Goal: Information Seeking & Learning: Check status

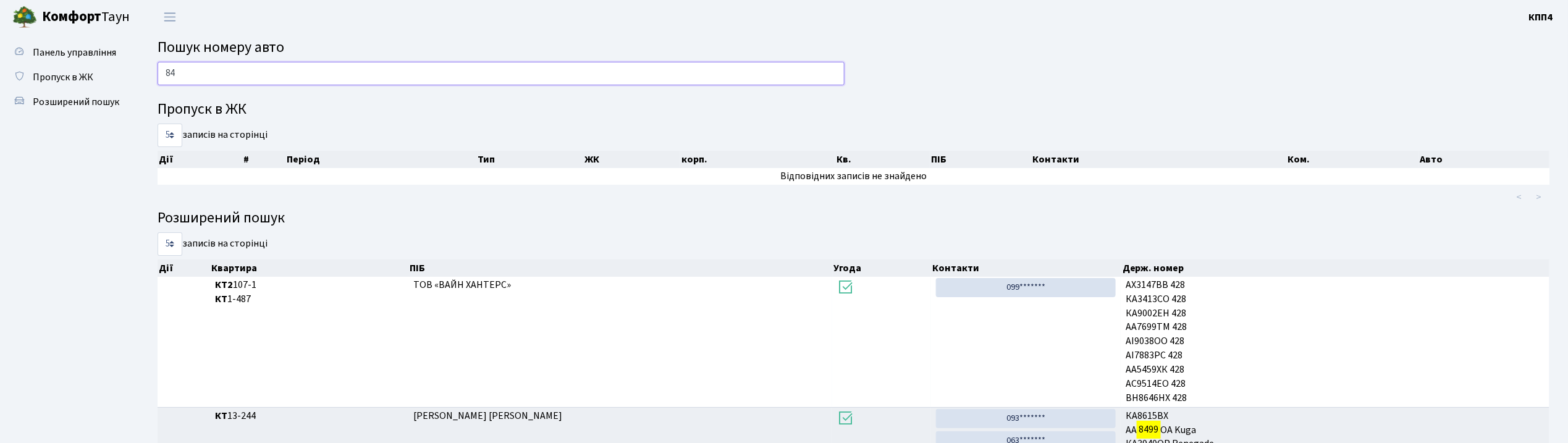
type input "8"
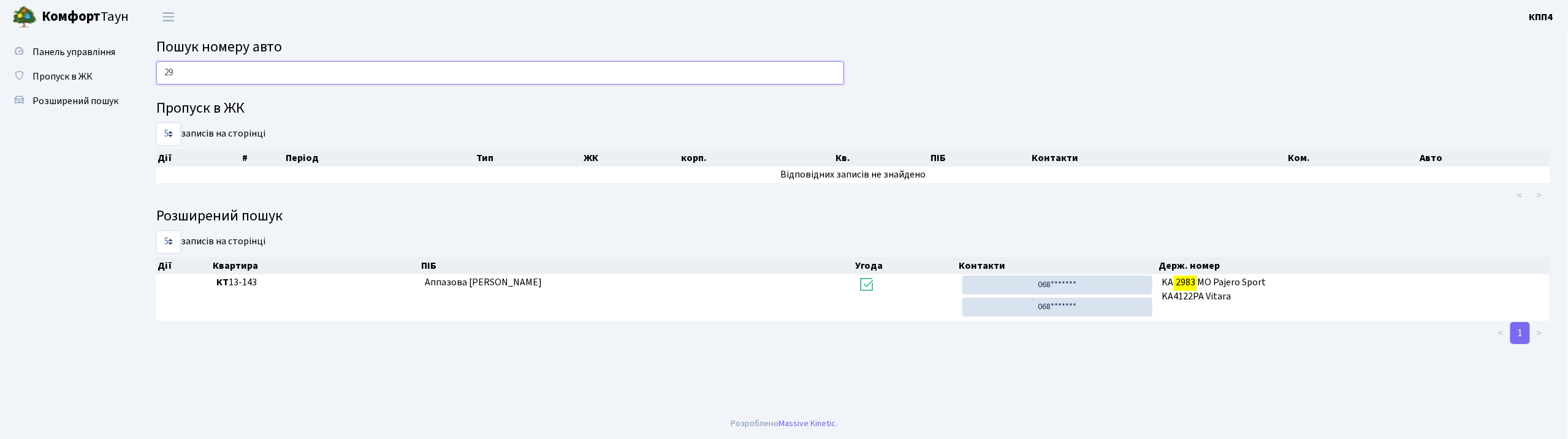
type input "2"
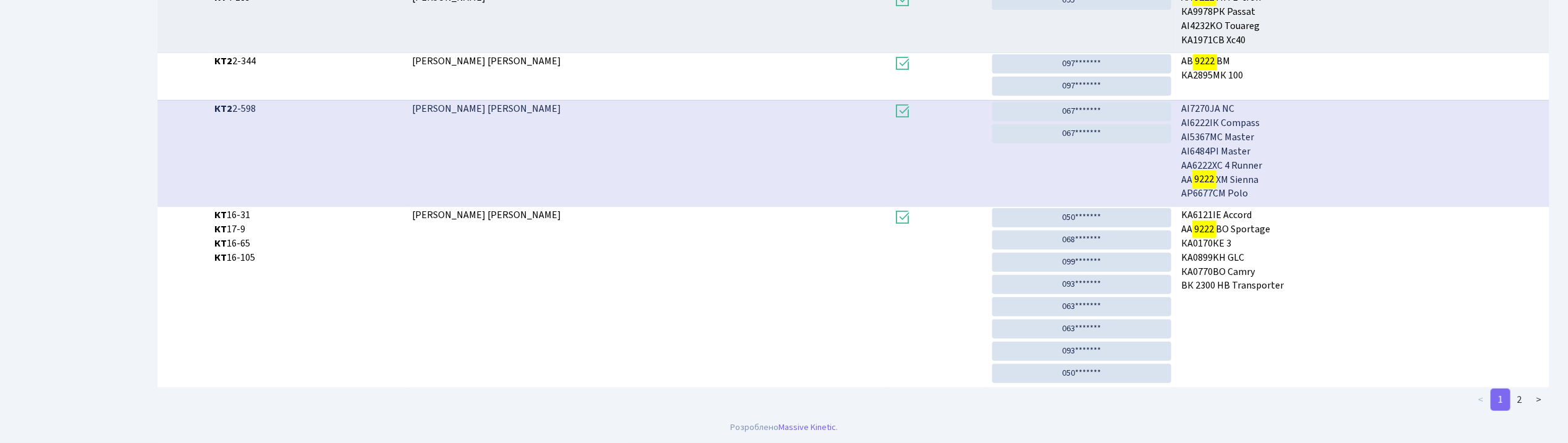
scroll to position [342, 0]
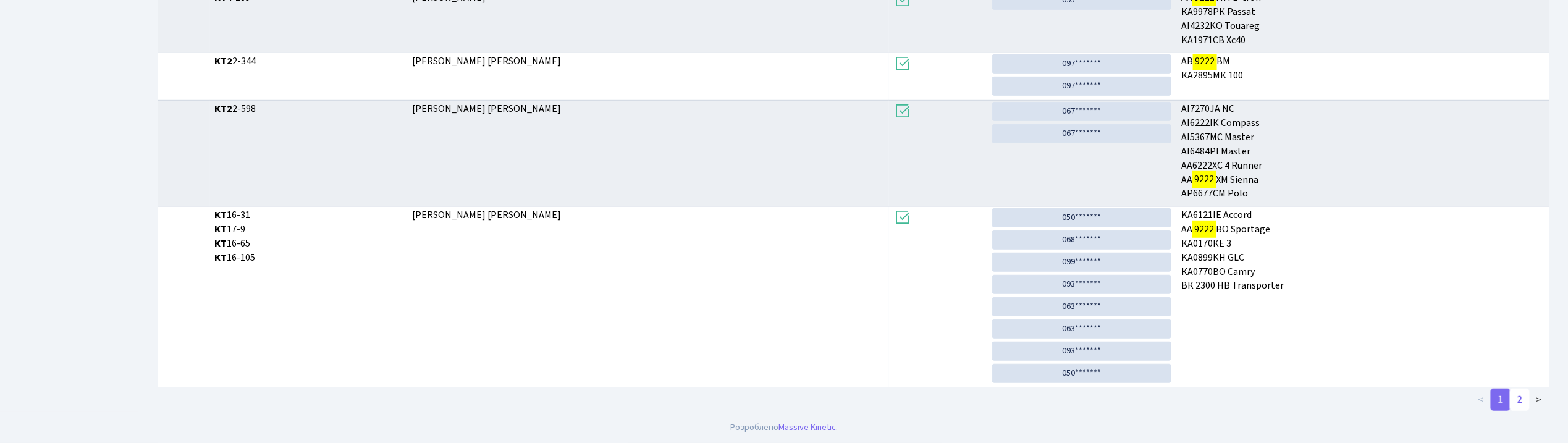
type input "9222"
click at [1523, 399] on link "2" at bounding box center [1519, 400] width 19 height 22
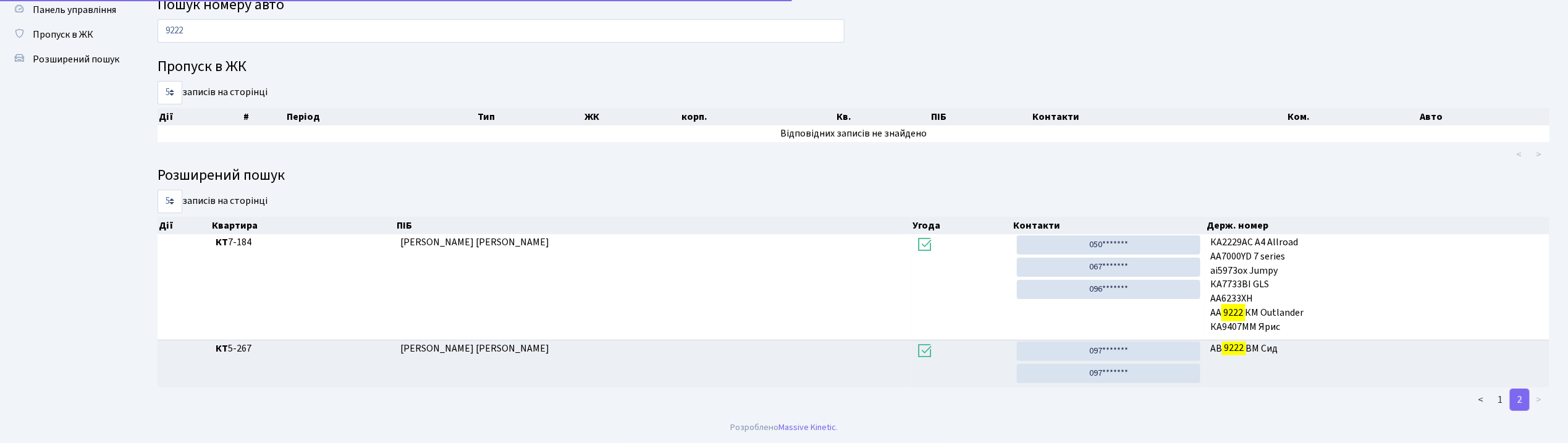
scroll to position [43, 0]
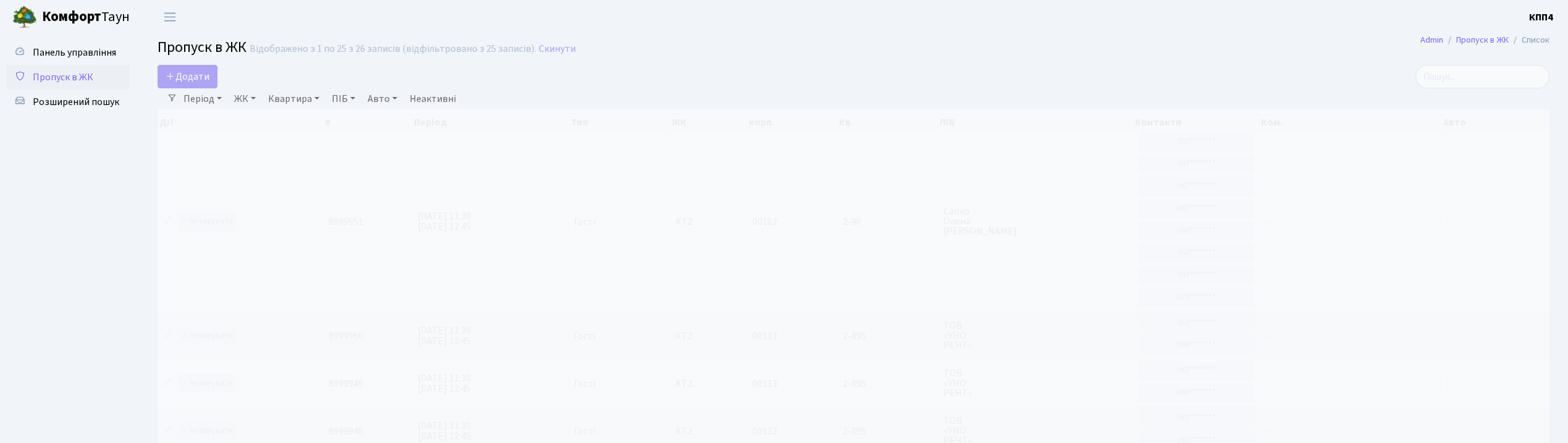
select select "25"
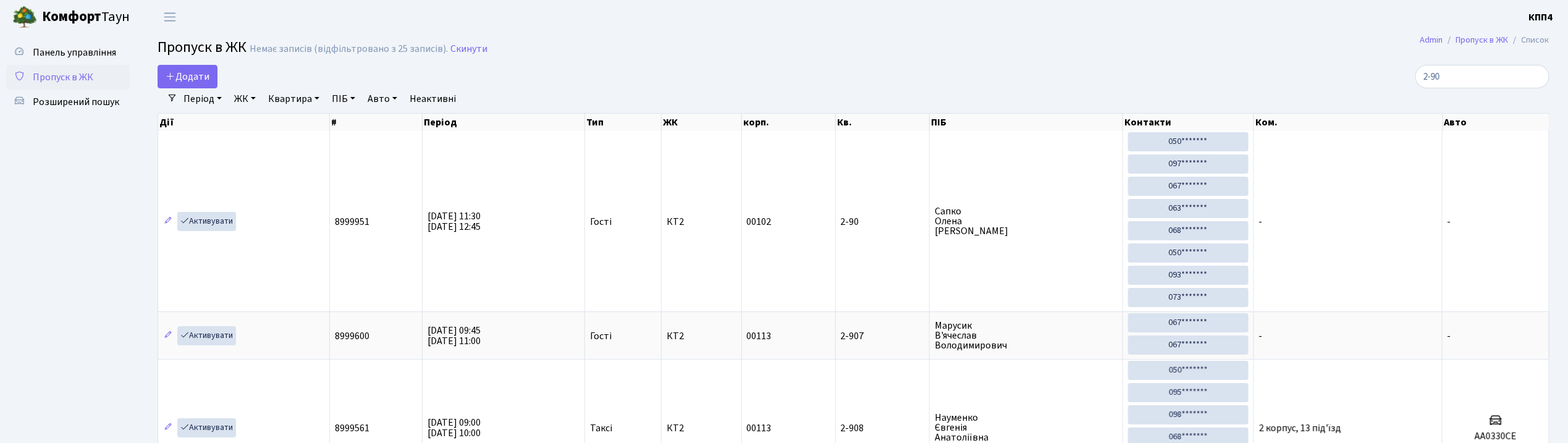
type input "2-90"
